Goal: Find specific page/section: Find specific page/section

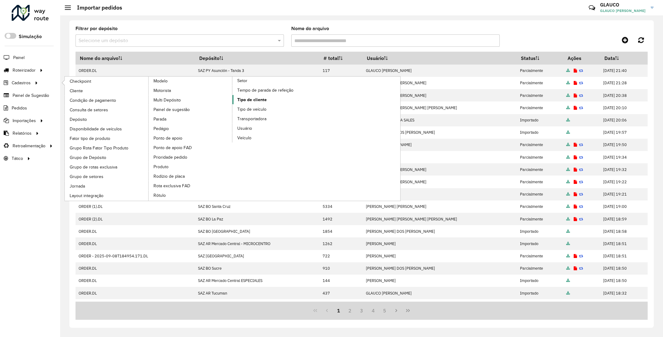
click at [266, 101] on span "Tipo de cliente" at bounding box center [251, 99] width 29 height 6
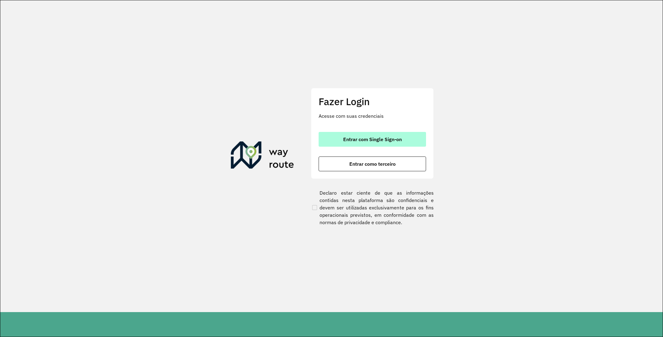
click at [377, 139] on span "Entrar com Single Sign-on" at bounding box center [372, 139] width 59 height 5
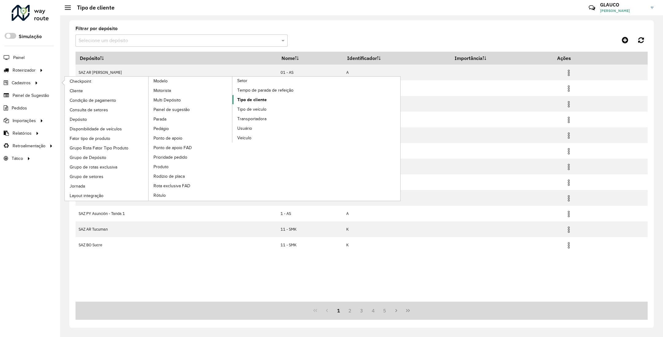
click at [255, 103] on span "Tipo de cliente" at bounding box center [251, 99] width 29 height 6
click at [254, 103] on span "Tipo de cliente" at bounding box center [251, 99] width 29 height 6
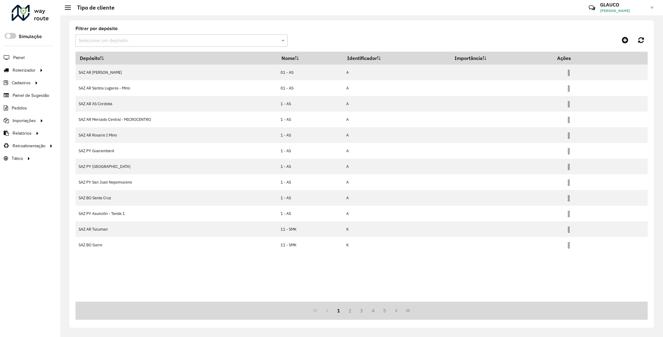
click at [182, 41] on input "text" at bounding box center [176, 40] width 194 height 7
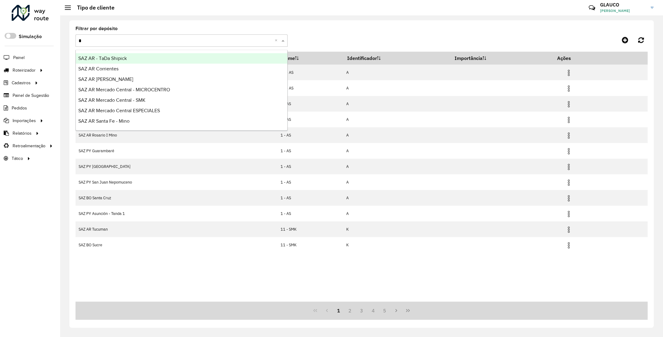
type input "**"
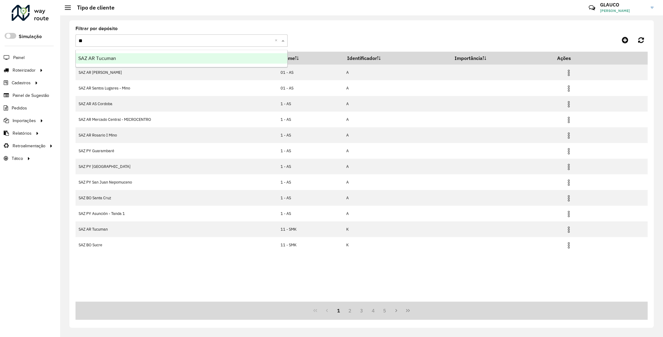
click at [125, 56] on div "SAZ AR Tucuman" at bounding box center [182, 58] width 212 height 10
